Goal: Information Seeking & Learning: Learn about a topic

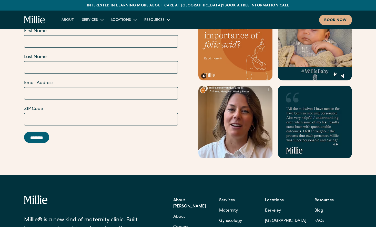
scroll to position [2079, 0]
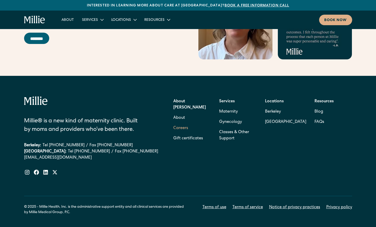
click at [182, 123] on link "Careers" at bounding box center [180, 128] width 15 height 10
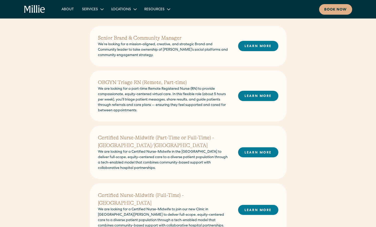
scroll to position [130, 0]
click at [172, 80] on h2 "OBGYN Triage RN (Remote, Part-time)" at bounding box center [164, 83] width 132 height 8
click at [249, 95] on link "LEARN MORE" at bounding box center [258, 96] width 40 height 10
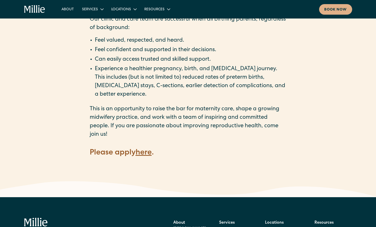
scroll to position [684, 0]
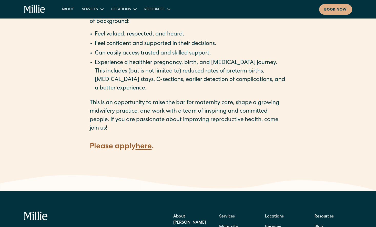
click at [149, 143] on strong "here" at bounding box center [144, 147] width 16 height 8
